Goal: Information Seeking & Learning: Find specific fact

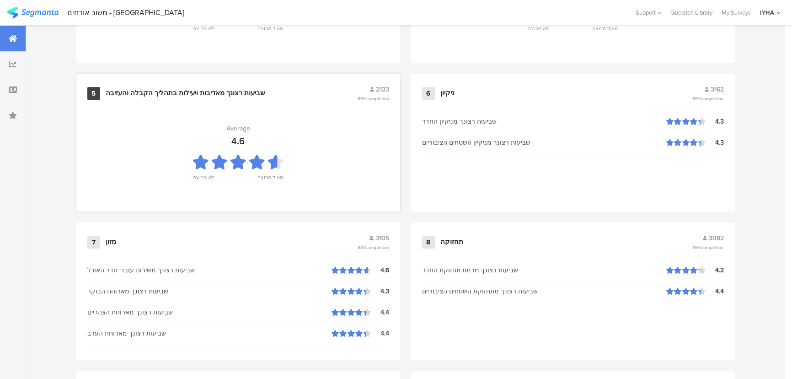
scroll to position [956, 0]
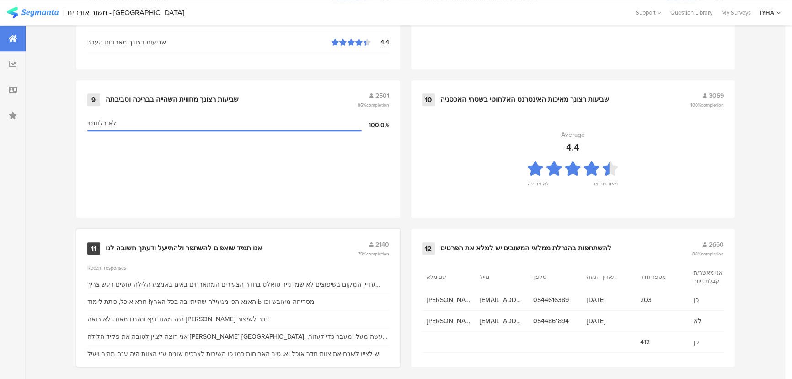
click at [239, 244] on div "אנו תמיד שואפים להשתפר ולהתייעל ודעתך חשובה לנו" at bounding box center [184, 248] width 156 height 9
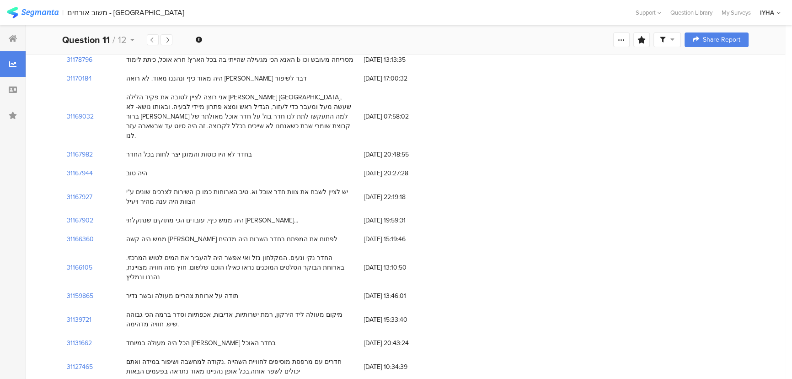
scroll to position [83, 0]
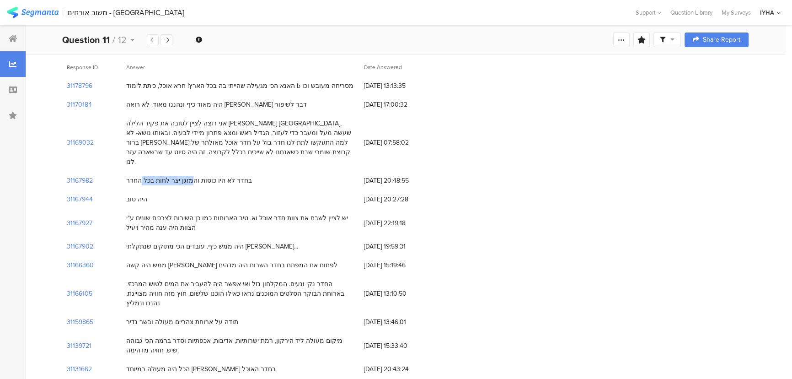
drag, startPoint x: 199, startPoint y: 169, endPoint x: 153, endPoint y: 172, distance: 46.3
click at [153, 176] on div "בחדר לא היו כוסות והמזגן יצר לחות בכל החדר" at bounding box center [189, 181] width 126 height 10
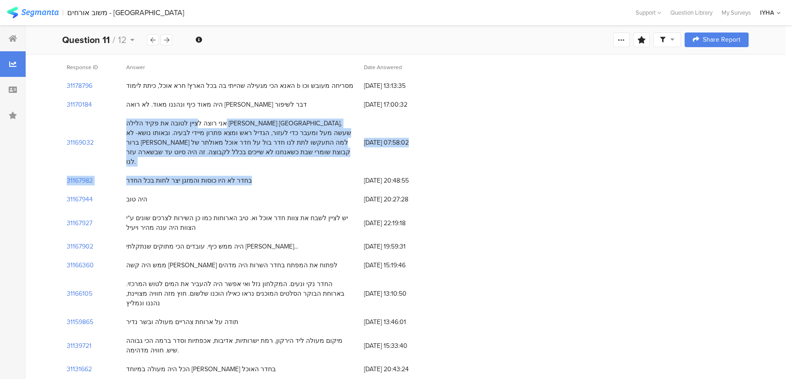
drag, startPoint x: 336, startPoint y: 121, endPoint x: 143, endPoint y: 164, distance: 197.8
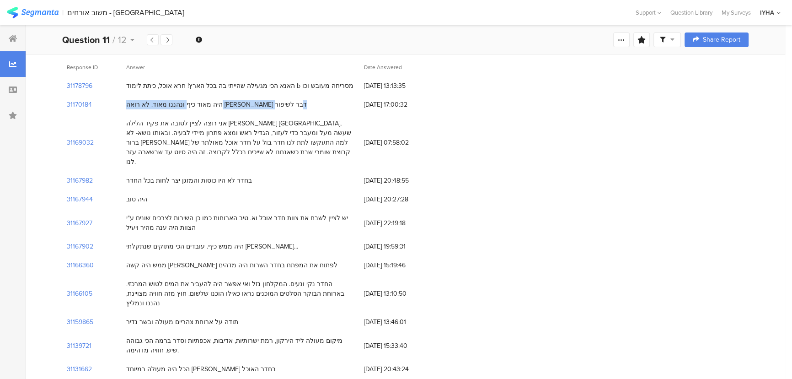
drag, startPoint x: 233, startPoint y: 102, endPoint x: 234, endPoint y: 91, distance: 11.0
click at [137, 105] on div "היה מאוד כיף ונהננו מאוד. לא רואה [PERSON_NAME] דבר לשיפור" at bounding box center [216, 105] width 181 height 10
drag, startPoint x: 319, startPoint y: 86, endPoint x: 99, endPoint y: 86, distance: 219.6
click at [99, 86] on div "31178796 האנא הכי מגעילה שהייתי בה בכל הארץ! חרא אוכל, כיתת לימוד b מסריחה מעוב…" at bounding box center [405, 85] width 687 height 19
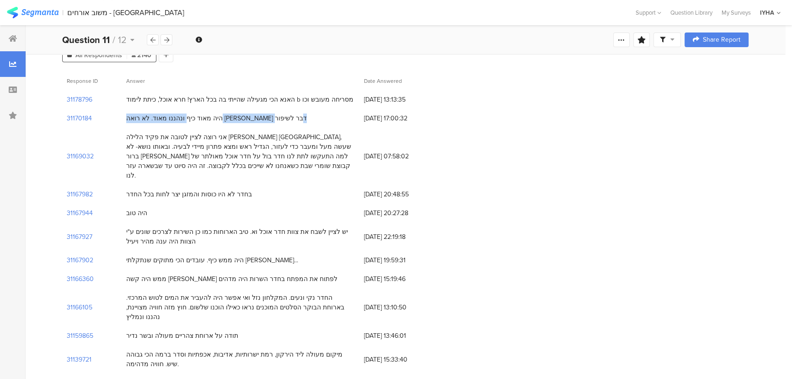
scroll to position [0, 0]
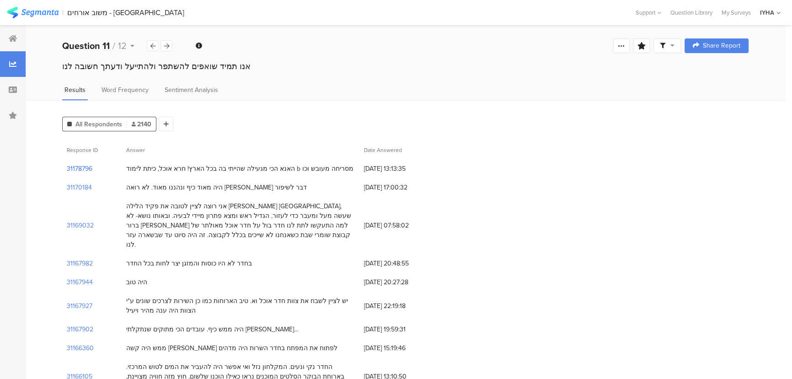
click at [78, 166] on section "31178796" at bounding box center [80, 169] width 26 height 10
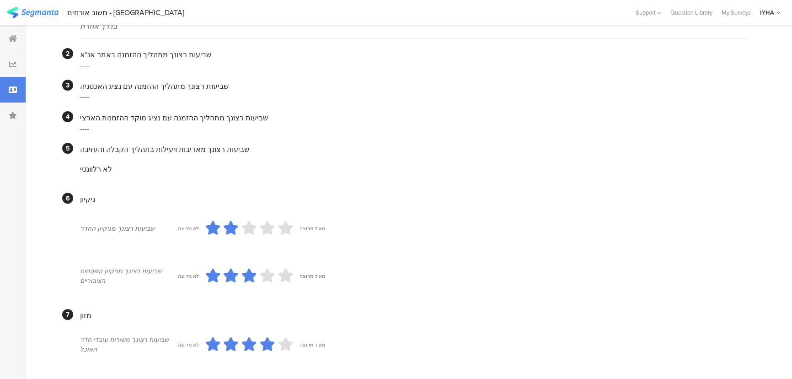
scroll to position [4, 0]
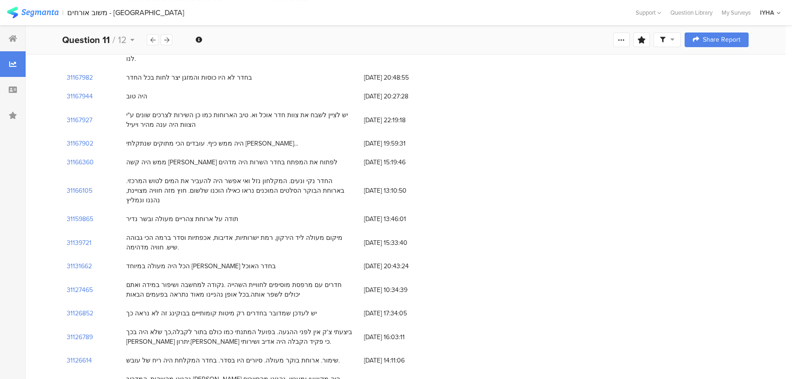
scroll to position [291, 0]
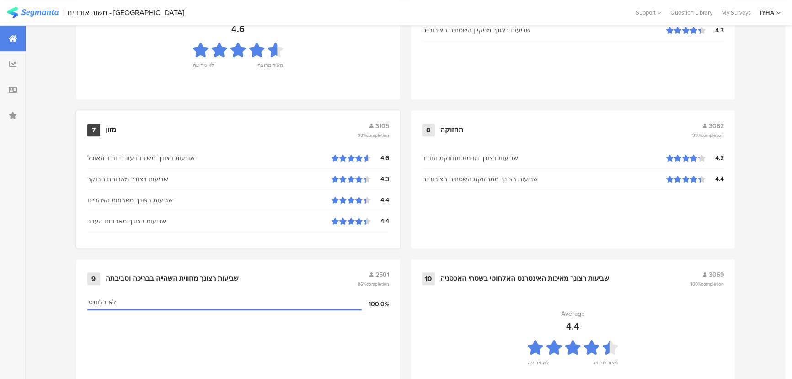
scroll to position [961, 0]
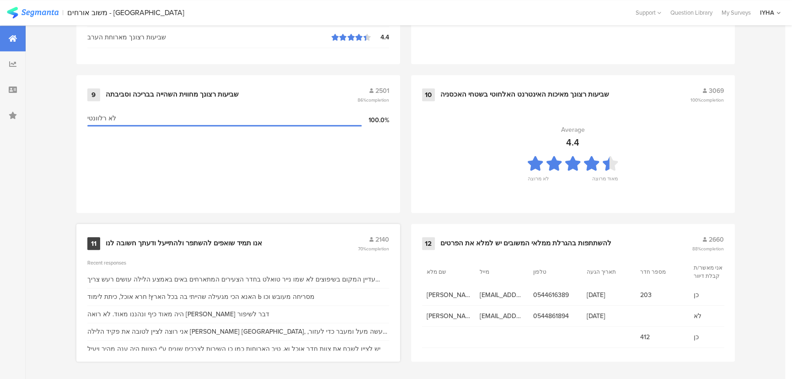
click at [208, 236] on div "11 אנו תמיד שואפים להשתפר ולהתייעל ודעתך חשובה לנו 2140 70% completion" at bounding box center [238, 243] width 302 height 17
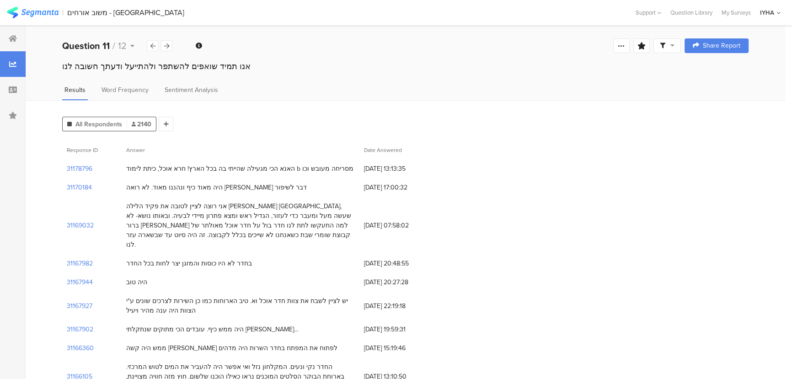
drag, startPoint x: 313, startPoint y: 168, endPoint x: 282, endPoint y: 269, distance: 106.2
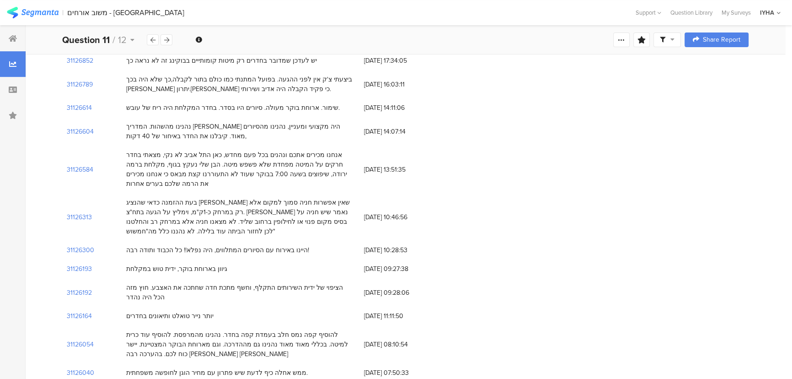
scroll to position [457, 0]
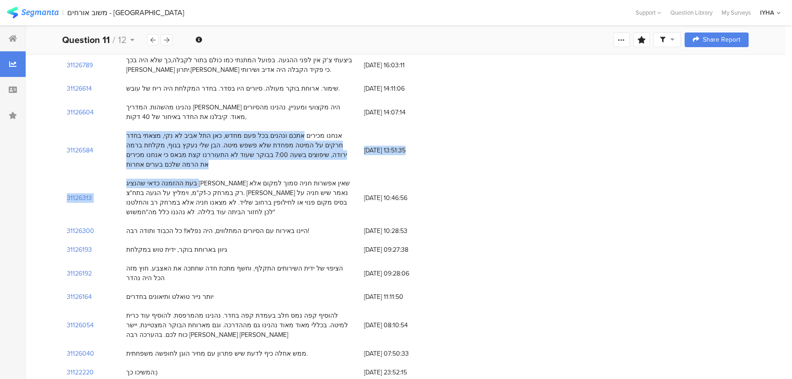
drag, startPoint x: 325, startPoint y: 118, endPoint x: 288, endPoint y: 151, distance: 50.2
click at [322, 131] on div "אנחנו מכירים אתכם ונהנים בכל פעם מחדש, כאן התל אביב לא נקי, מצאתי בחדר חרקים על…" at bounding box center [240, 150] width 229 height 38
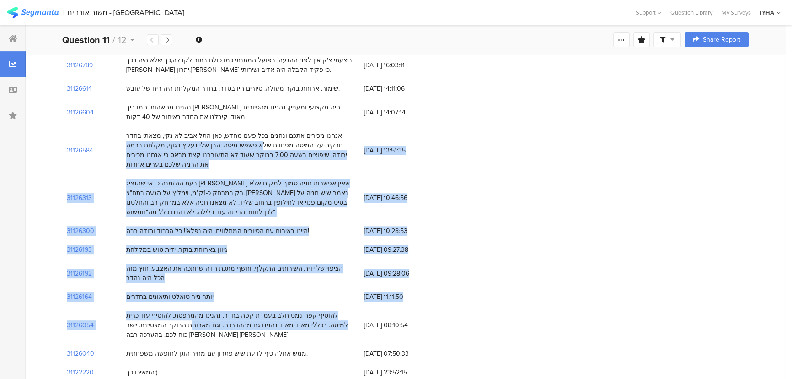
drag, startPoint x: 318, startPoint y: 121, endPoint x: 253, endPoint y: 279, distance: 171.1
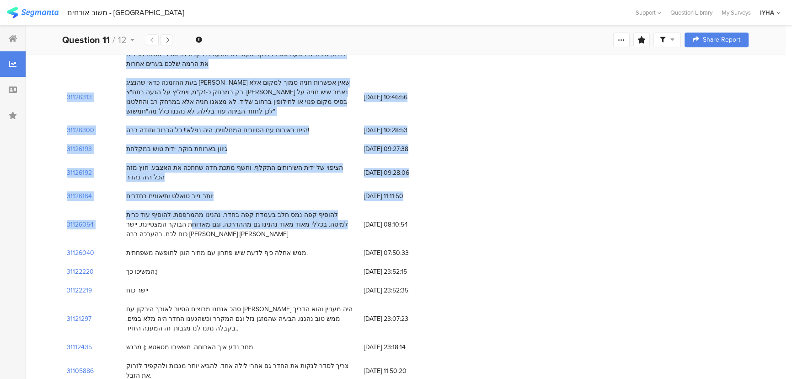
scroll to position [582, 0]
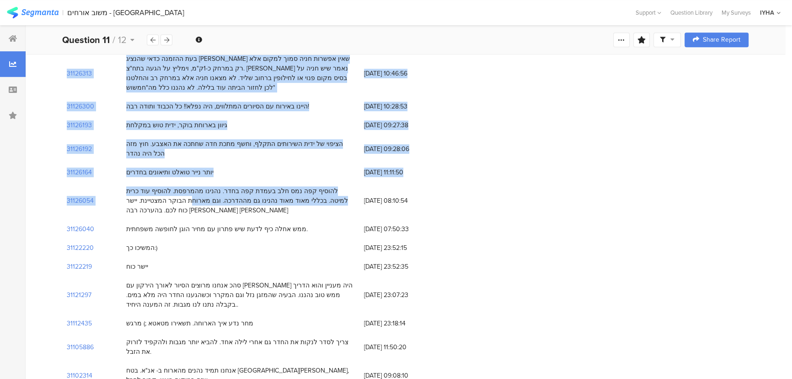
click at [307, 186] on div "להוסיף קפה נמס חלב בעמדת קפה בחדר. נהנינו מהמרפסת. להוסיף עוד כרית למיטה. בכללי…" at bounding box center [240, 200] width 229 height 29
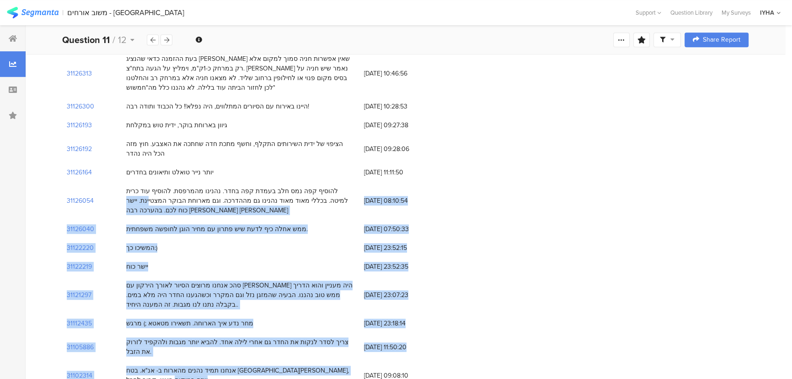
drag, startPoint x: 221, startPoint y: 162, endPoint x: 288, endPoint y: 276, distance: 132.0
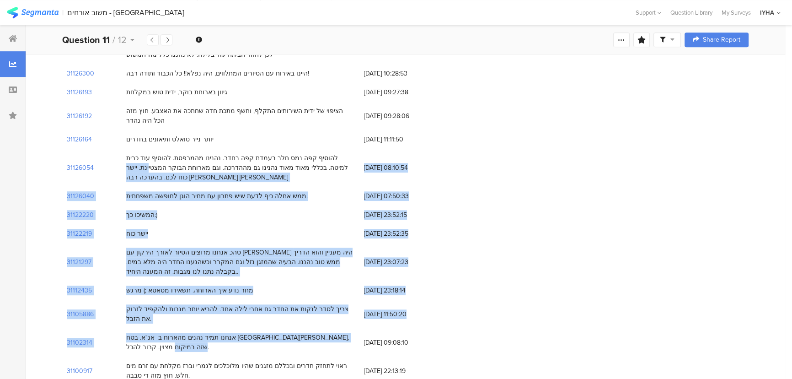
scroll to position [707, 0]
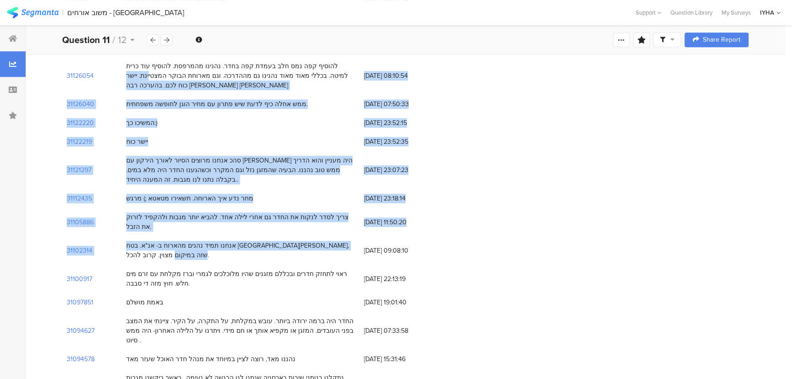
click at [288, 208] on div "צריך לסדר לנקות את החדר גם אחרי לילה אחד. להביא יותר מגבות ולהקפיד לזרוק את הזב…" at bounding box center [241, 222] width 238 height 28
click at [344, 212] on div "צריך לסדר לנקות את החדר גם אחרי לילה אחד. להביא יותר מגבות ולהקפיד לזרוק את הזב…" at bounding box center [240, 221] width 229 height 19
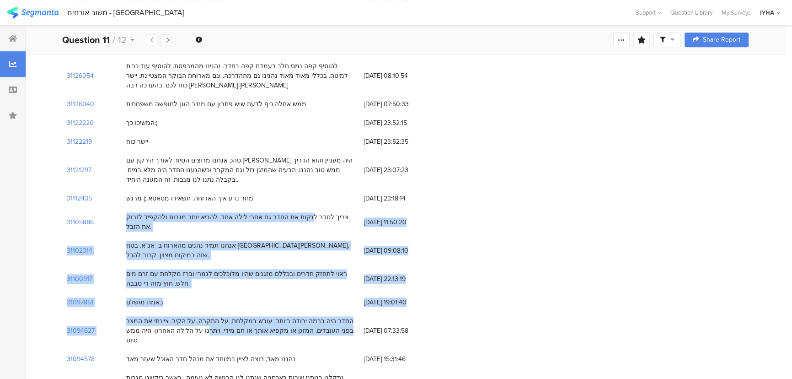
drag, startPoint x: 308, startPoint y: 182, endPoint x: 205, endPoint y: 263, distance: 130.9
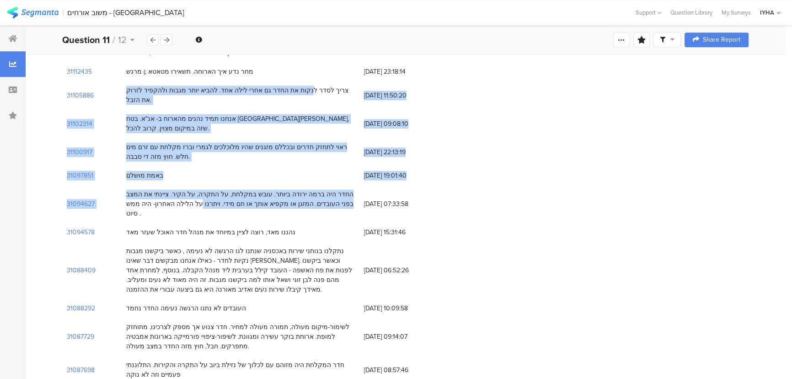
scroll to position [873, 0]
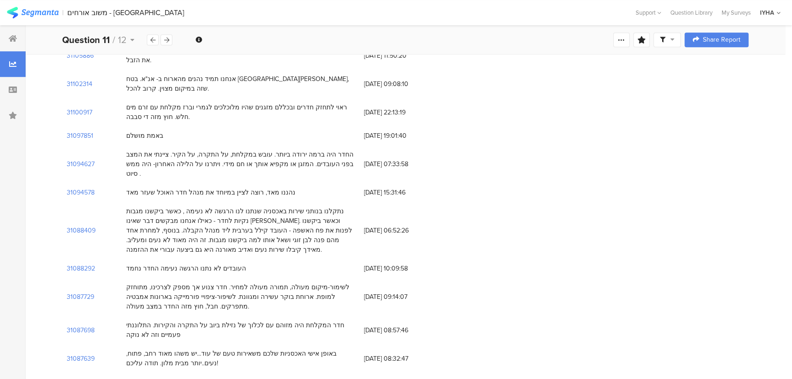
click at [266, 183] on div "נהננו מאד, רוצה לציין במיוחד את מנהל חדר האוכל שעזר מאד" at bounding box center [241, 192] width 238 height 19
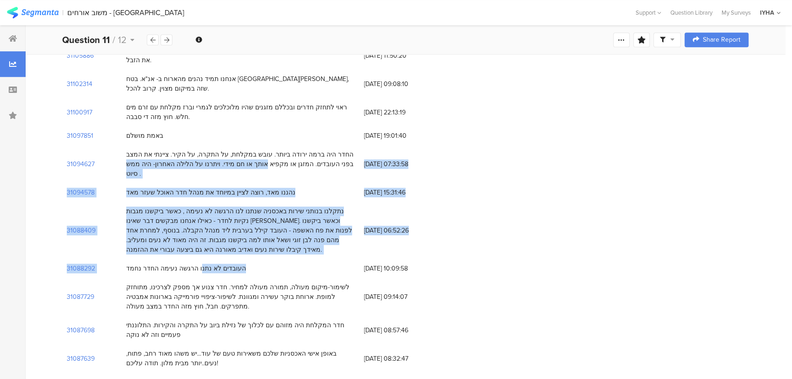
drag, startPoint x: 282, startPoint y: 100, endPoint x: 218, endPoint y: 191, distance: 111.3
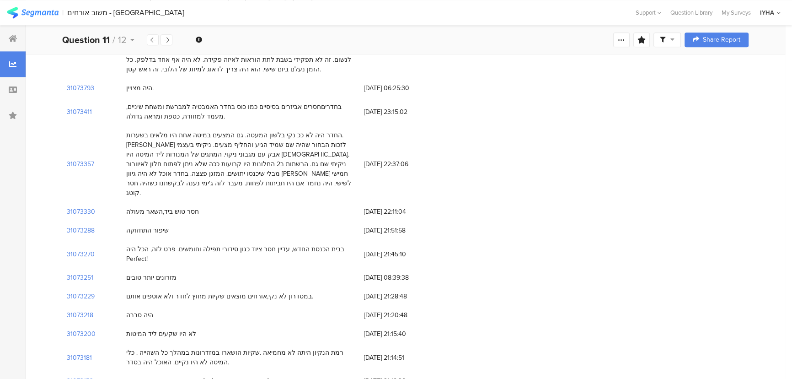
scroll to position [1747, 0]
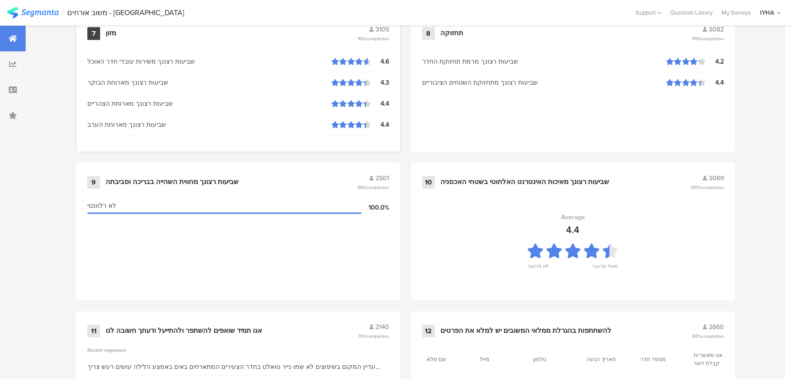
scroll to position [961, 0]
